Goal: Find specific page/section: Find specific page/section

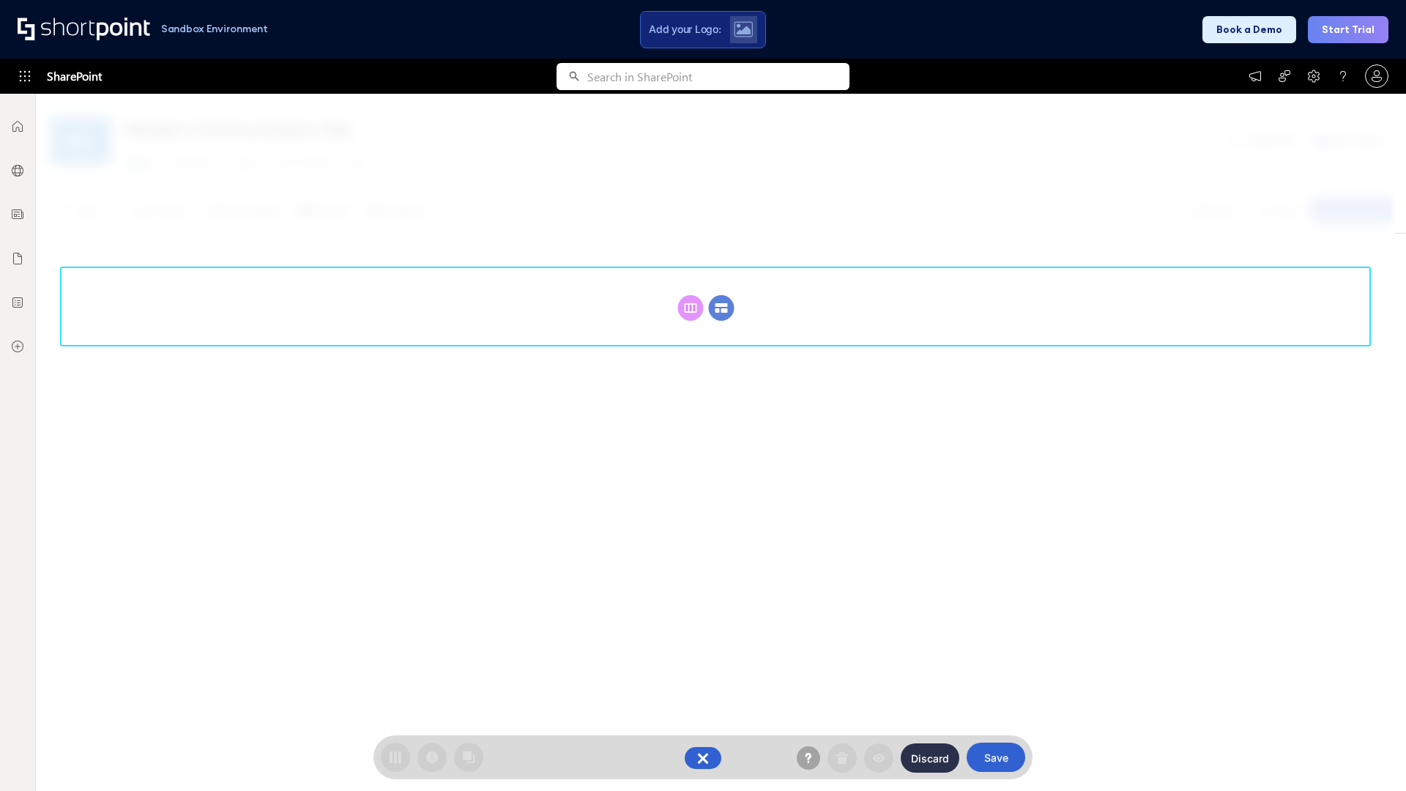
click at [721, 307] on circle at bounding box center [722, 308] width 26 height 26
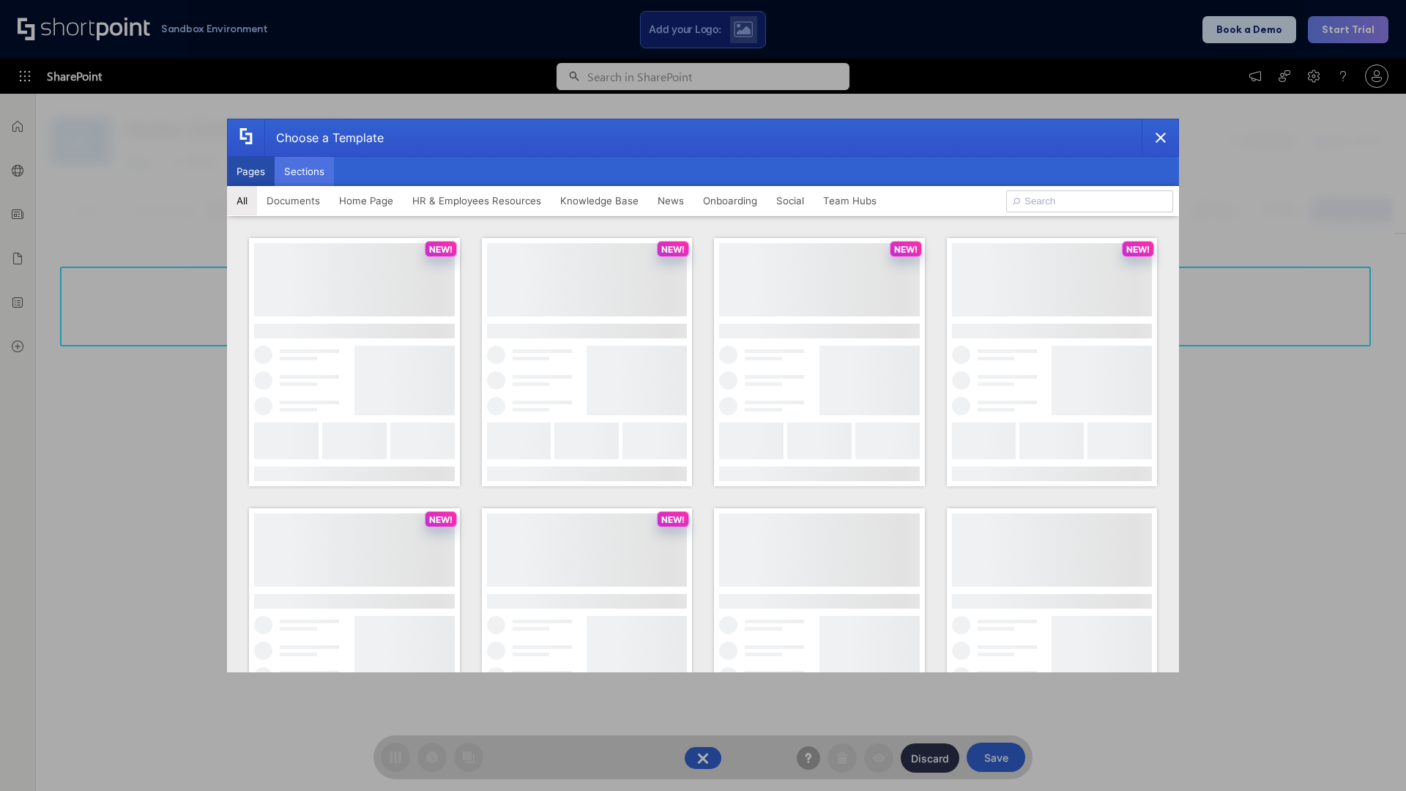
click at [304, 171] on button "Sections" at bounding box center [304, 171] width 59 height 29
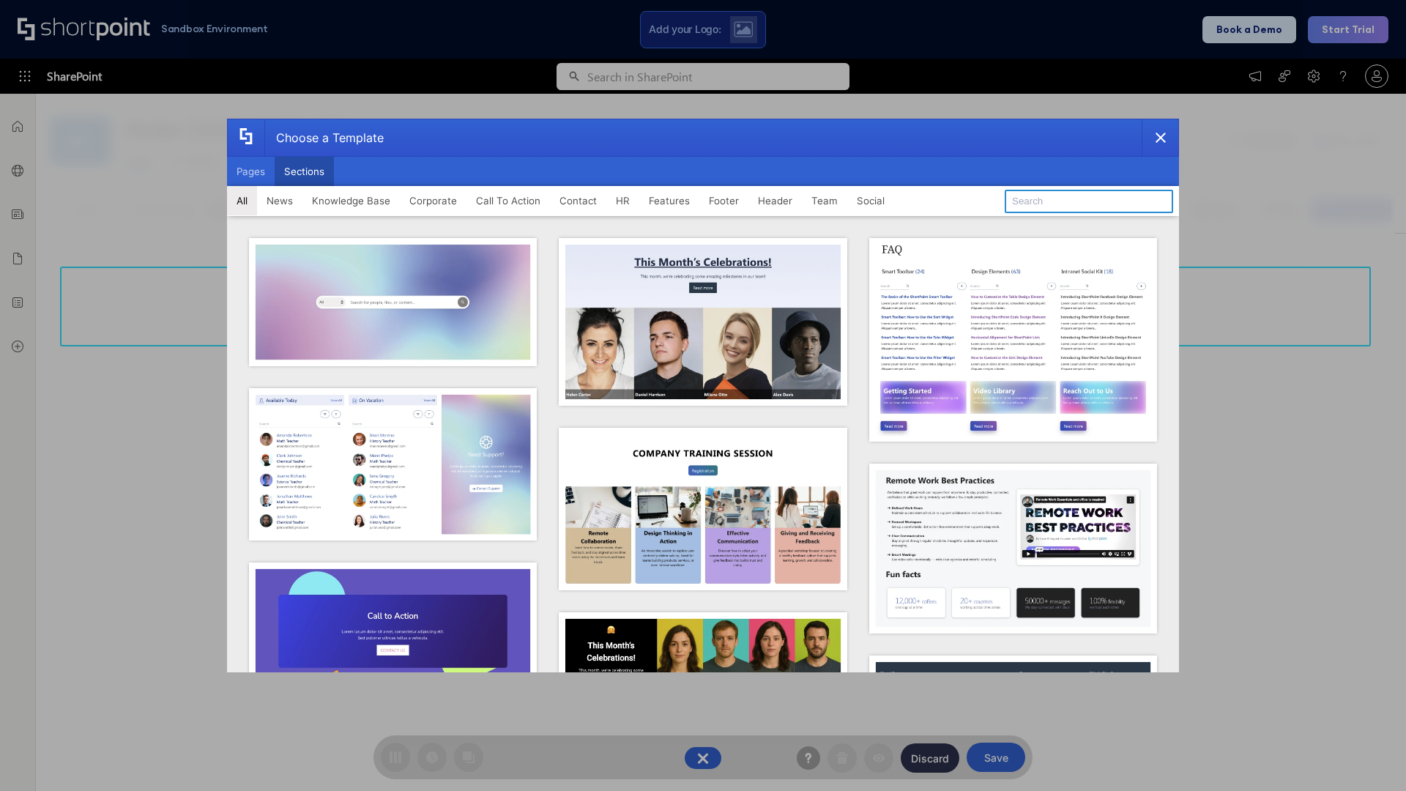
type input "Meet The Team 3"
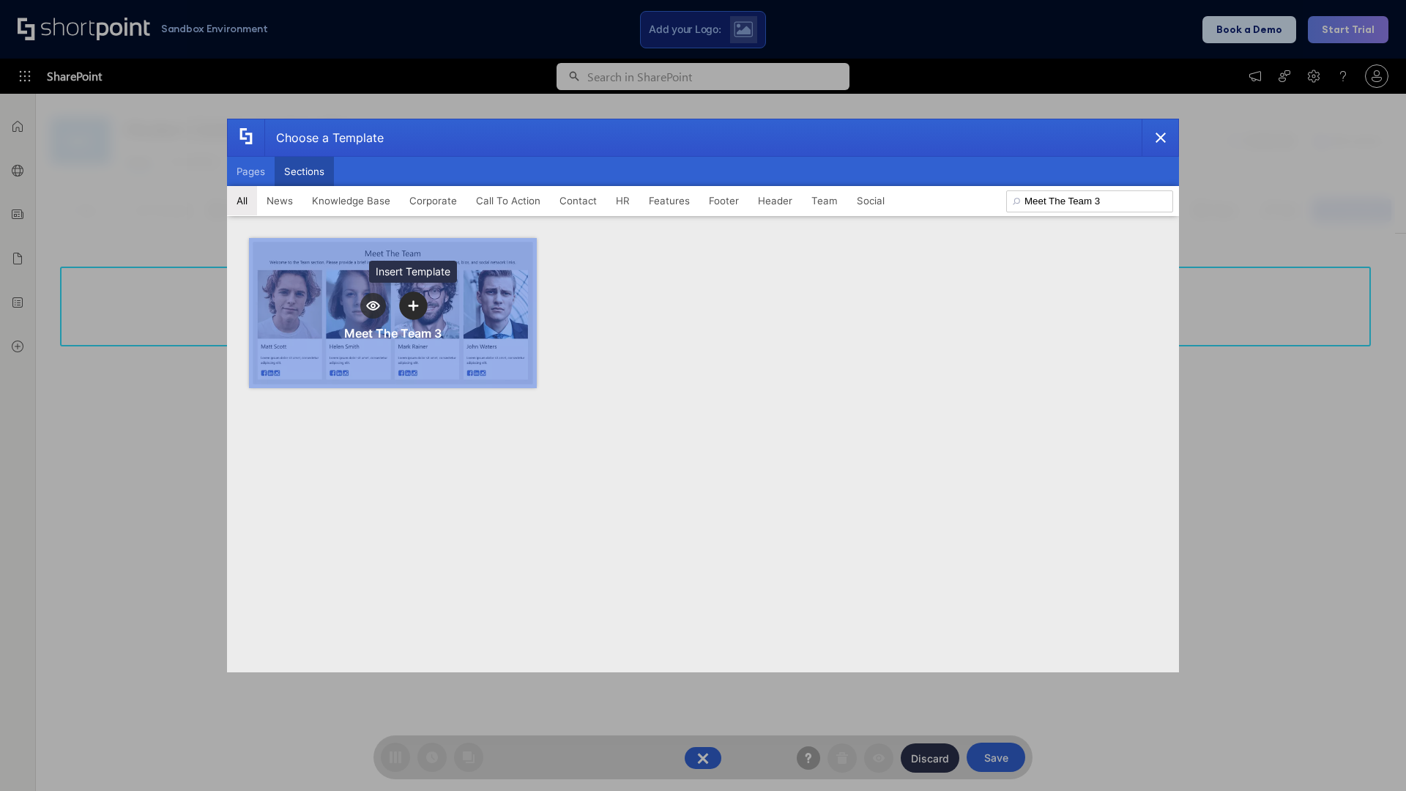
click at [413, 305] on icon "template selector" at bounding box center [413, 306] width 10 height 10
